Goal: Find specific page/section

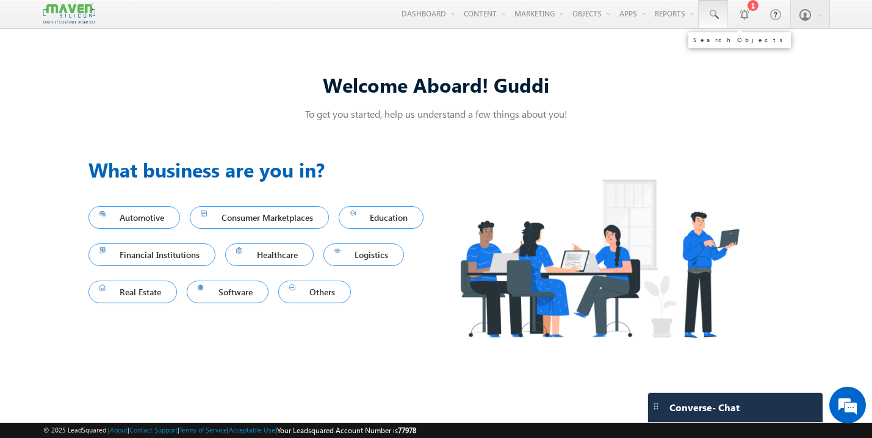
click at [714, 13] on span at bounding box center [713, 15] width 12 height 12
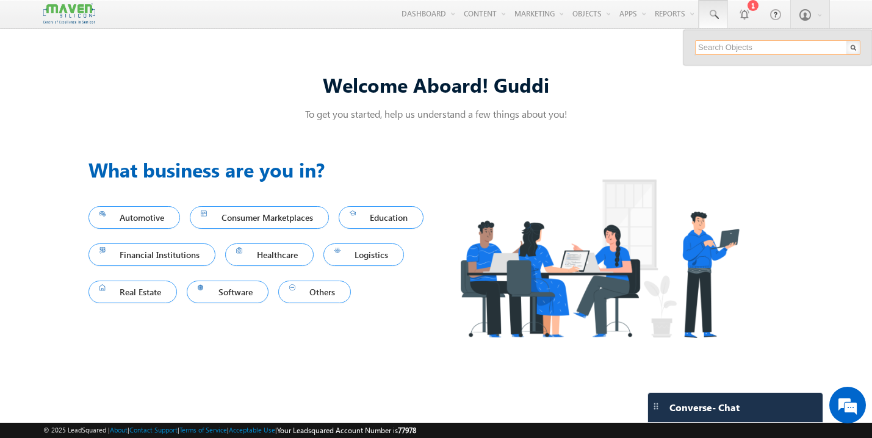
paste input "[EMAIL_ADDRESS][DOMAIN_NAME]"
click at [747, 48] on input "[EMAIL_ADDRESS][DOMAIN_NAME]" at bounding box center [777, 47] width 165 height 15
paste input "rakabala14"
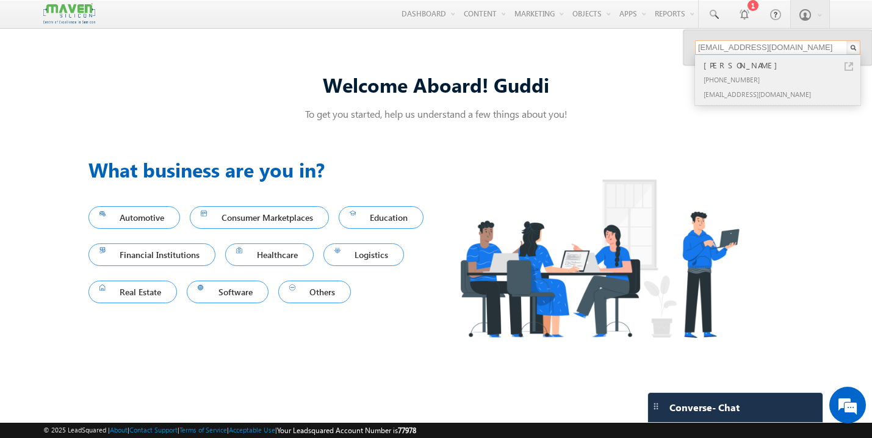
type input "[EMAIL_ADDRESS][DOMAIN_NAME]"
click at [735, 88] on div "[EMAIL_ADDRESS][DOMAIN_NAME]" at bounding box center [782, 94] width 163 height 15
